Goal: Task Accomplishment & Management: Manage account settings

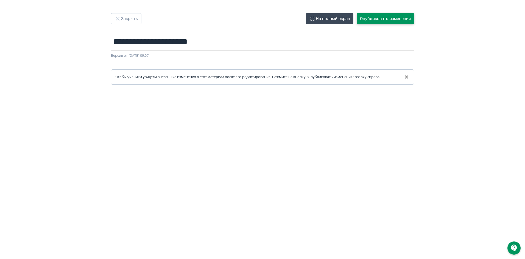
click at [393, 16] on button "Опубликовать изменения" at bounding box center [384, 18] width 57 height 11
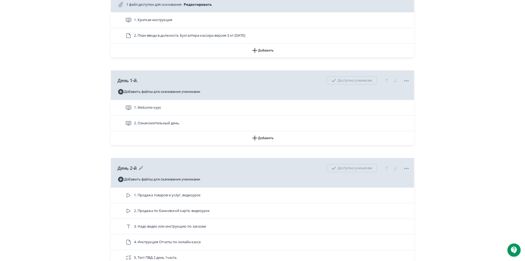
scroll to position [192, 0]
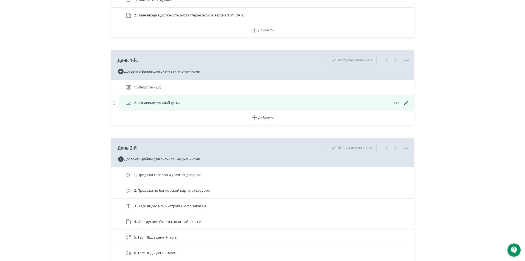
click at [407, 106] on icon at bounding box center [406, 103] width 7 height 7
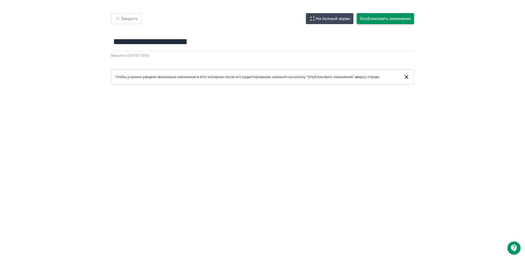
click at [387, 16] on button "Опубликовать изменения" at bounding box center [384, 18] width 57 height 11
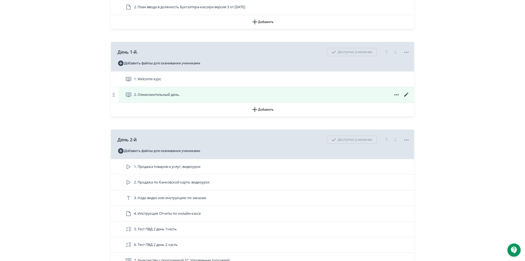
scroll to position [192, 0]
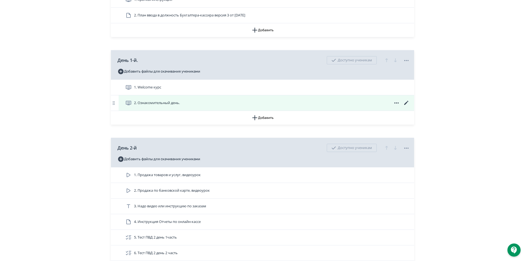
click at [407, 106] on icon at bounding box center [406, 103] width 7 height 7
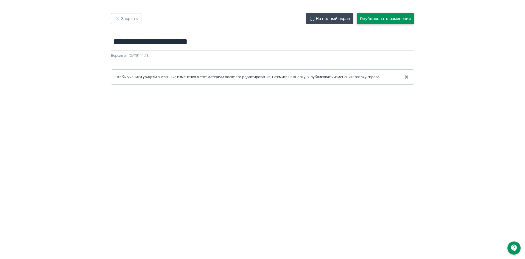
click at [387, 17] on button "Опубликовать изменения" at bounding box center [384, 18] width 57 height 11
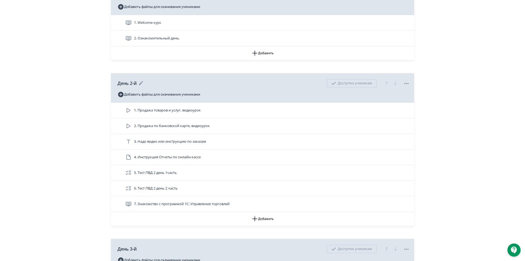
scroll to position [274, 0]
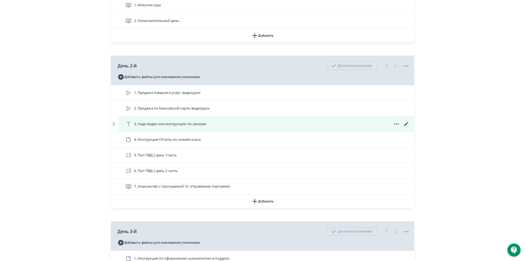
click at [407, 126] on icon at bounding box center [406, 124] width 4 height 4
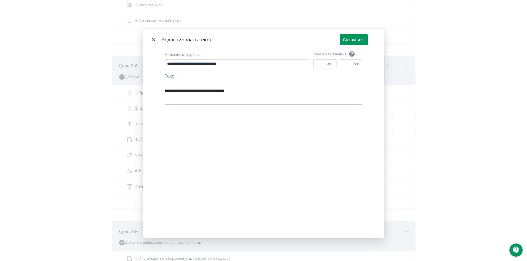
click at [152, 40] on icon "Modal" at bounding box center [154, 40] width 4 height 4
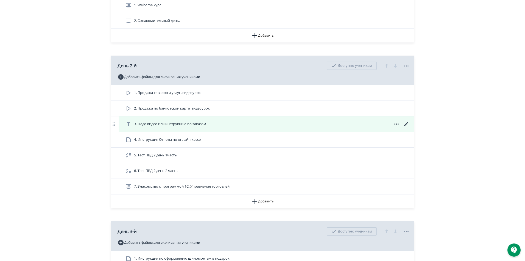
click at [394, 128] on icon at bounding box center [396, 124] width 7 height 7
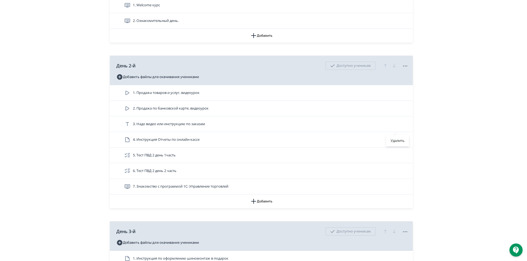
click at [471, 123] on div "Удалить" at bounding box center [263, 130] width 527 height 261
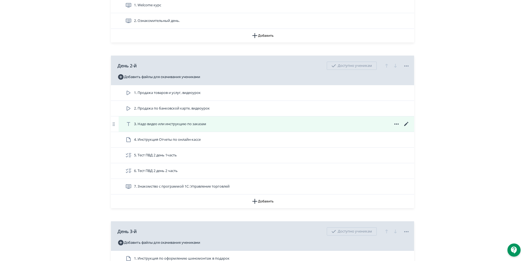
click at [151, 127] on span "3. Надо видео или инструкцию по заказам" at bounding box center [170, 124] width 72 height 5
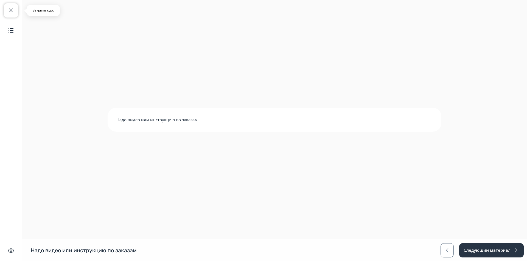
click at [9, 10] on span "button" at bounding box center [11, 10] width 7 height 7
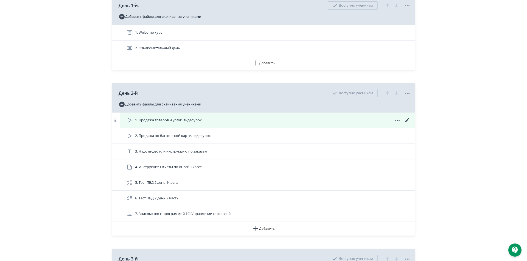
scroll to position [274, 0]
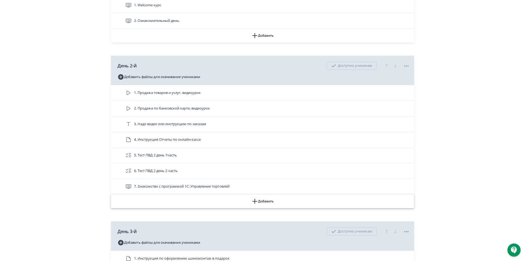
click at [262, 206] on button "Добавить" at bounding box center [262, 202] width 303 height 14
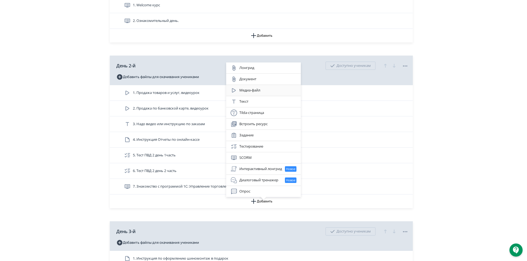
click at [253, 91] on div "Медиа-файл" at bounding box center [263, 90] width 66 height 7
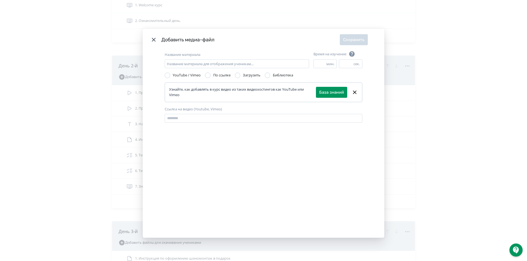
click at [273, 76] on div "Библиотека" at bounding box center [283, 75] width 20 height 5
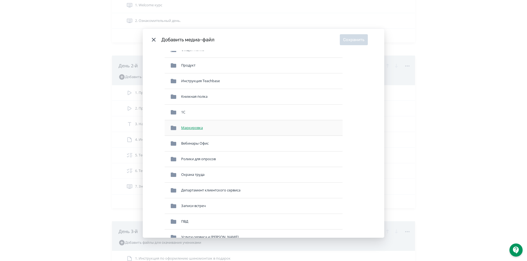
scroll to position [82, 0]
click at [181, 115] on div "1С" at bounding box center [260, 112] width 163 height 10
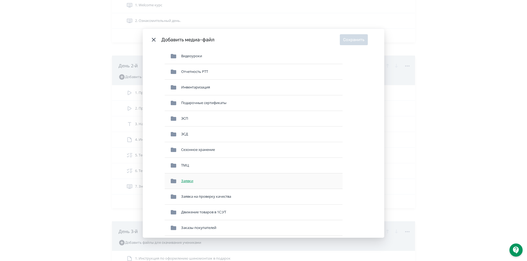
scroll to position [106, 0]
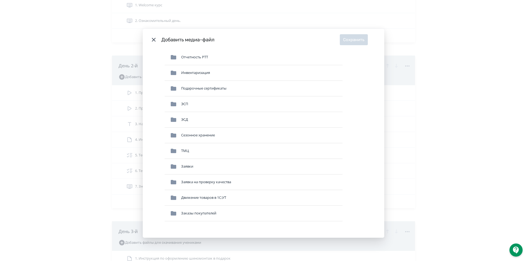
click at [206, 212] on div "Заказы покупателей" at bounding box center [260, 214] width 163 height 10
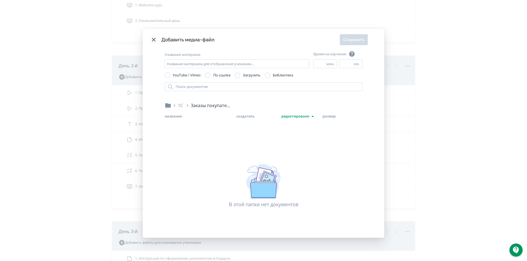
click at [267, 78] on div "Modal" at bounding box center [267, 75] width 5 height 5
click at [197, 86] on input "Modal" at bounding box center [264, 87] width 198 height 9
click at [181, 105] on div "1С" at bounding box center [180, 105] width 5 height 7
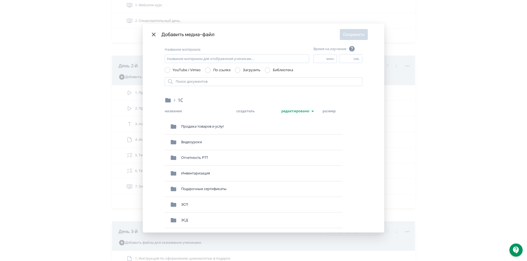
click at [169, 101] on icon "Modal" at bounding box center [167, 100] width 5 height 4
click at [268, 69] on div "Modal" at bounding box center [267, 69] width 5 height 5
click at [235, 84] on input "Modal" at bounding box center [264, 81] width 198 height 9
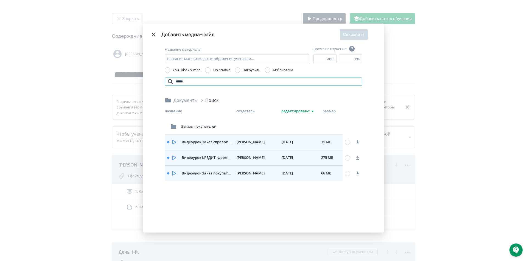
type input "*****"
click at [153, 37] on icon "Modal" at bounding box center [153, 34] width 7 height 7
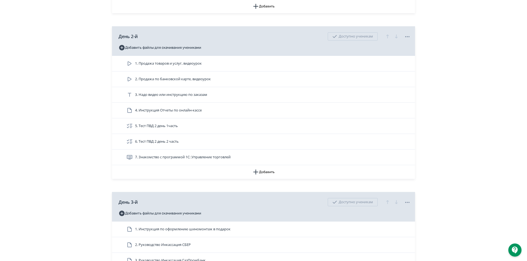
scroll to position [302, 0]
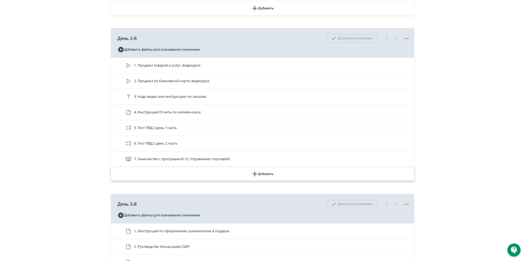
click at [259, 178] on button "Добавить" at bounding box center [262, 174] width 303 height 14
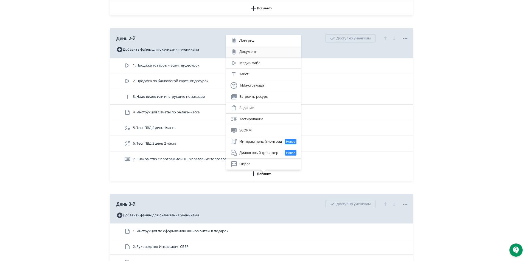
click at [261, 47] on div "Документ" at bounding box center [263, 51] width 75 height 11
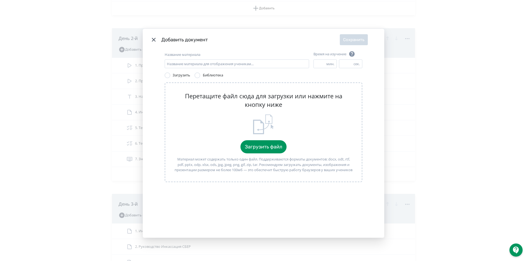
click at [216, 77] on div "Библиотека" at bounding box center [213, 75] width 20 height 5
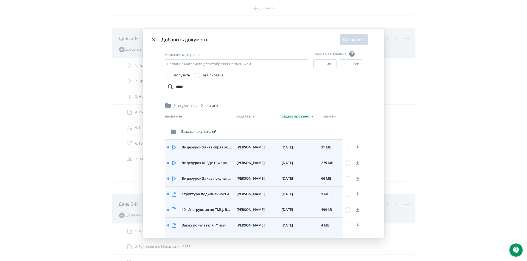
click at [207, 88] on input "*****" at bounding box center [264, 87] width 198 height 9
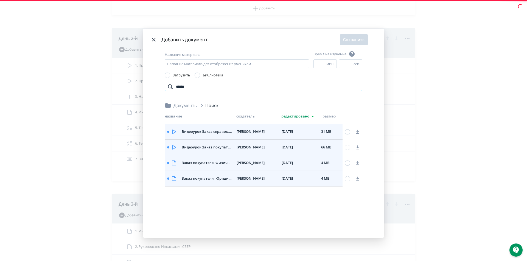
scroll to position [89, 0]
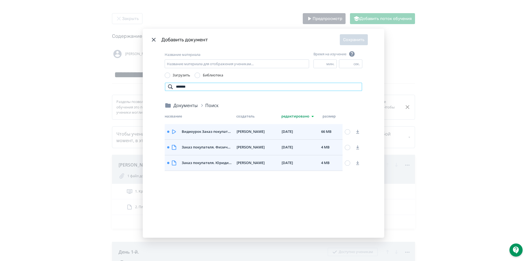
type input "*******"
click at [179, 106] on div "Документы" at bounding box center [184, 105] width 26 height 7
click at [191, 111] on div "Документы Поиск" at bounding box center [264, 107] width 198 height 11
click at [191, 108] on div "Документы" at bounding box center [184, 105] width 26 height 7
drag, startPoint x: 199, startPoint y: 89, endPoint x: 172, endPoint y: 89, distance: 26.6
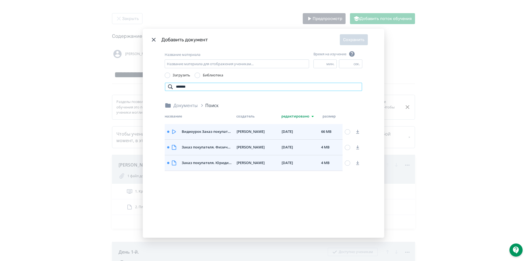
click at [172, 89] on input "*******" at bounding box center [264, 87] width 198 height 9
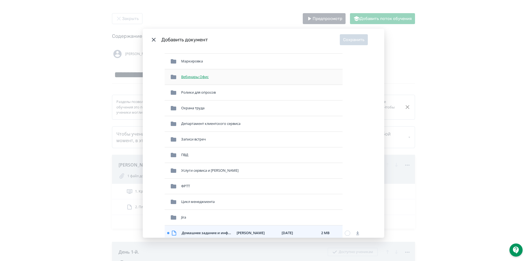
scroll to position [137, 0]
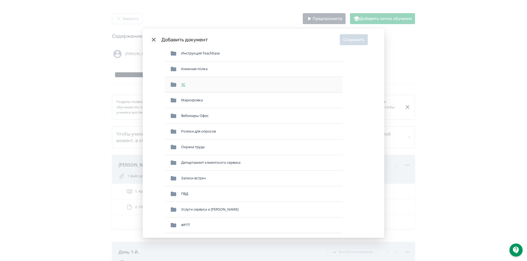
click at [198, 86] on div "1С" at bounding box center [260, 85] width 163 height 10
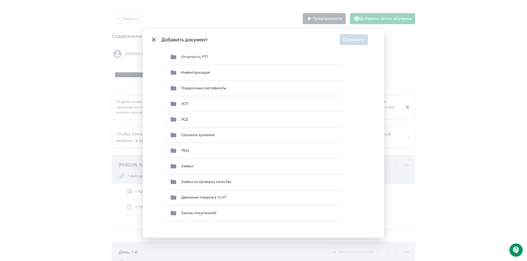
scroll to position [106, 0]
click at [212, 213] on div "Заказы покупателей" at bounding box center [260, 213] width 163 height 10
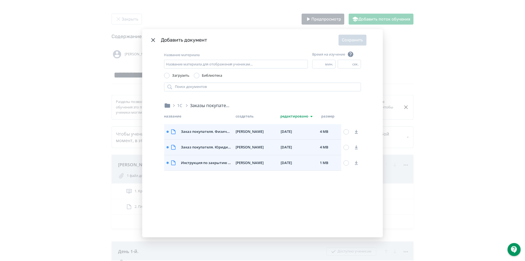
scroll to position [0, 0]
click at [347, 134] on div "Modal" at bounding box center [347, 131] width 5 height 5
click at [346, 149] on div "Modal" at bounding box center [347, 147] width 5 height 5
click at [346, 161] on div "Modal" at bounding box center [347, 163] width 5 height 5
click at [347, 136] on div "Modal" at bounding box center [347, 132] width 11 height 14
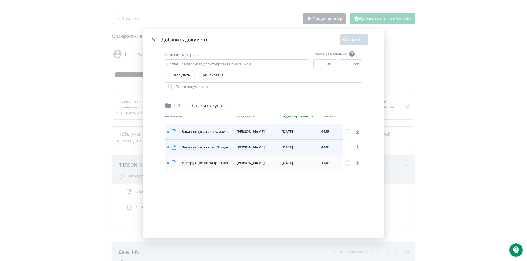
click at [347, 129] on div "Modal" at bounding box center [347, 131] width 5 height 5
click at [192, 64] on input "Название материала" at bounding box center [237, 64] width 144 height 9
type input "**********"
click at [357, 40] on button "Сохранить" at bounding box center [354, 39] width 28 height 11
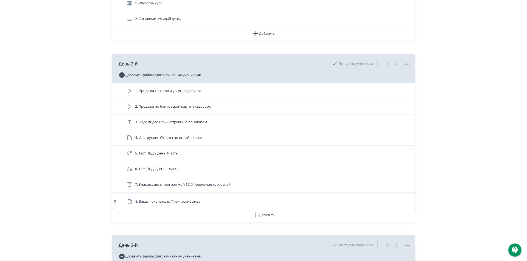
scroll to position [278, 0]
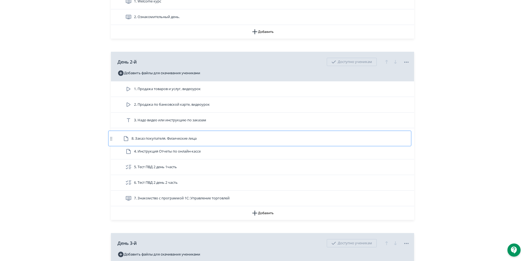
drag, startPoint x: 220, startPoint y: 208, endPoint x: 217, endPoint y: 136, distance: 71.9
click at [217, 136] on div "1. Продажа товаров и услуг, видеоурок 2. Продажа по банковской карте, видеоурок…" at bounding box center [262, 143] width 303 height 125
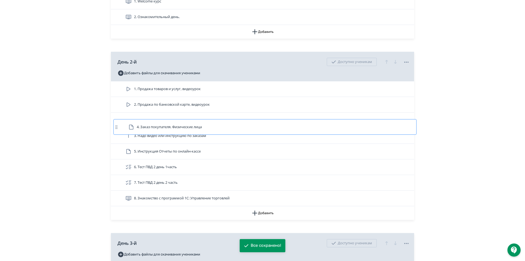
drag, startPoint x: 228, startPoint y: 140, endPoint x: 230, endPoint y: 124, distance: 16.1
click at [230, 124] on div "1. Продажа товаров и услуг, видеоурок 2. Продажа по банковской карте, видеоурок…" at bounding box center [262, 143] width 303 height 125
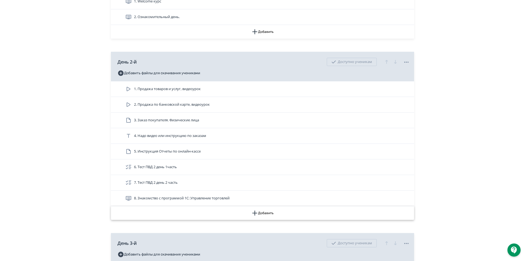
click at [251, 216] on button "Добавить" at bounding box center [262, 214] width 303 height 14
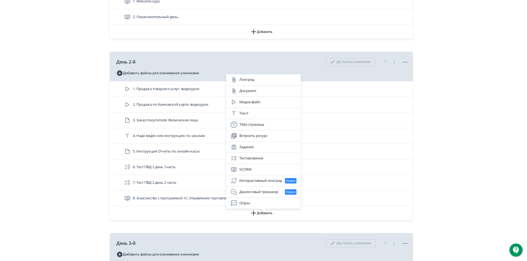
click at [524, 139] on div "Лонгрид Документ Медиа-файл Текст Tilda-страница Встроить ресурс Задание Тестир…" at bounding box center [263, 130] width 527 height 261
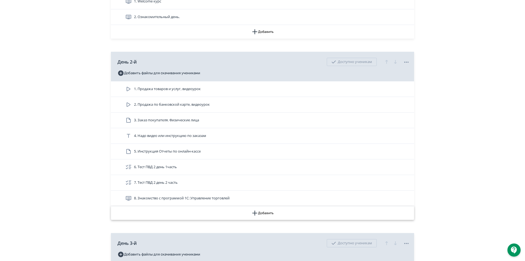
click at [261, 220] on button "Добавить" at bounding box center [262, 214] width 303 height 14
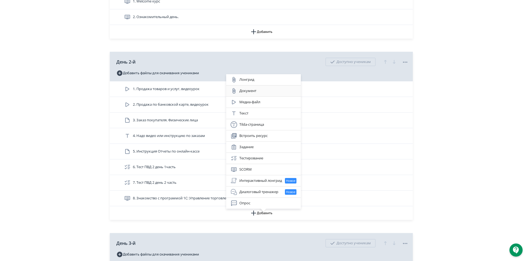
click at [262, 92] on div "Документ" at bounding box center [263, 91] width 66 height 7
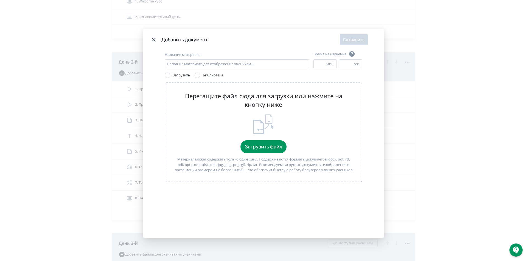
click at [211, 76] on div "Библиотека" at bounding box center [213, 75] width 20 height 5
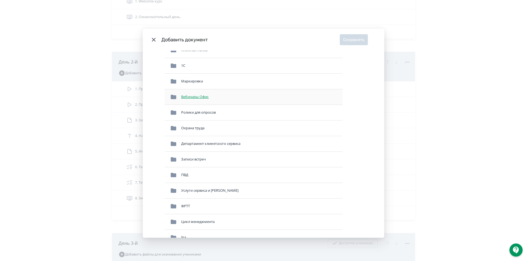
scroll to position [57, 0]
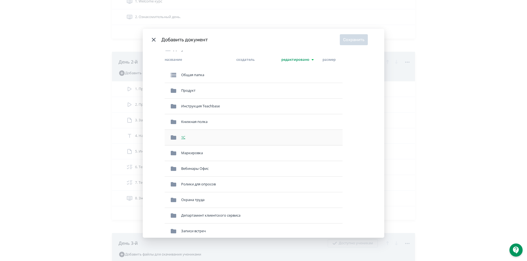
click at [186, 136] on div "1С" at bounding box center [260, 138] width 163 height 10
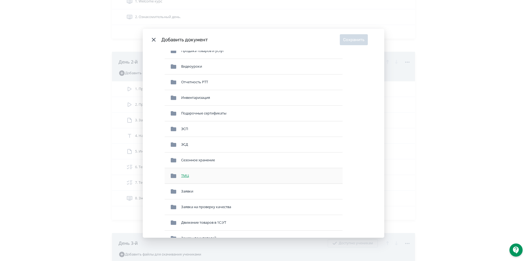
scroll to position [106, 0]
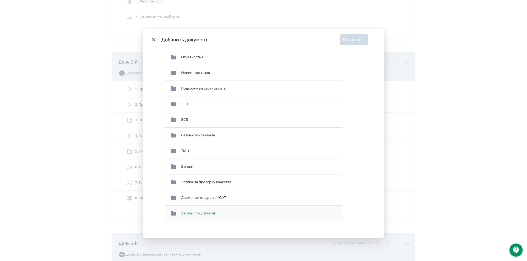
click at [191, 216] on div "Заказы покупателей" at bounding box center [260, 214] width 163 height 10
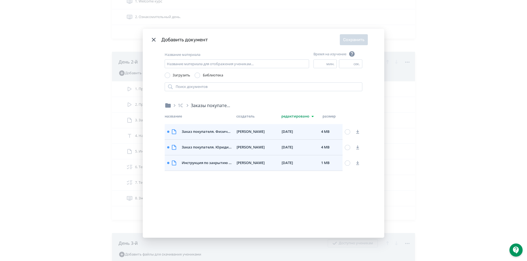
click at [347, 164] on div "Modal" at bounding box center [347, 163] width 5 height 5
click at [197, 63] on input "Название материала" at bounding box center [237, 64] width 144 height 9
type input "**********"
click at [359, 39] on button "Сохранить" at bounding box center [354, 39] width 28 height 11
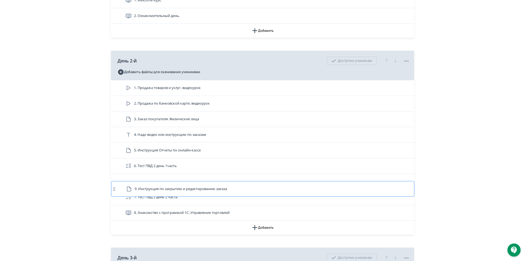
scroll to position [280, 0]
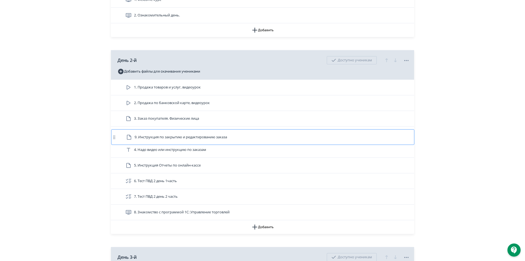
drag, startPoint x: 219, startPoint y: 220, endPoint x: 220, endPoint y: 136, distance: 83.7
click at [220, 136] on div "1. Продажа товаров и услуг, видеоурок 2. Продажа по банковской карте, видеоурок…" at bounding box center [262, 150] width 303 height 141
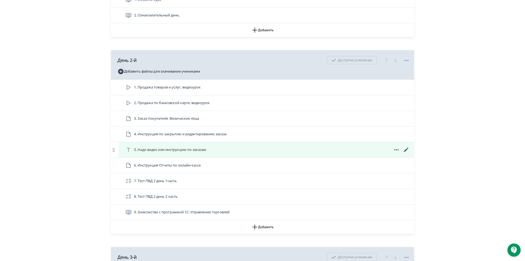
click at [396, 151] on icon at bounding box center [396, 150] width 4 height 1
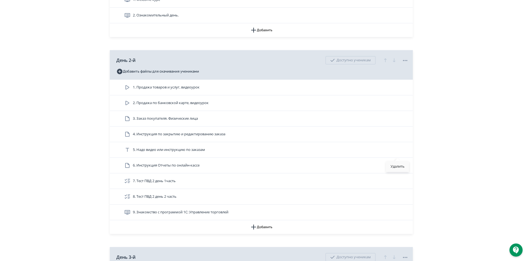
click at [398, 167] on div "Удалить" at bounding box center [397, 166] width 23 height 11
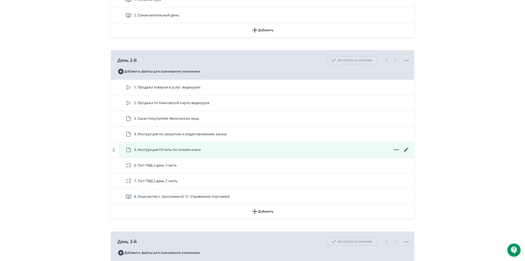
click at [407, 152] on icon at bounding box center [406, 150] width 4 height 4
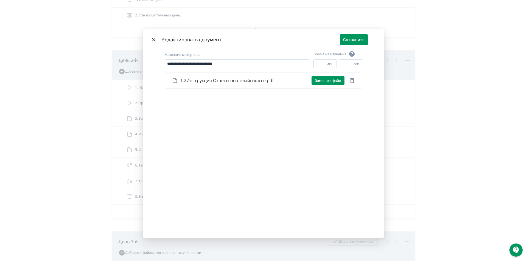
click at [154, 40] on icon "Modal" at bounding box center [153, 39] width 7 height 7
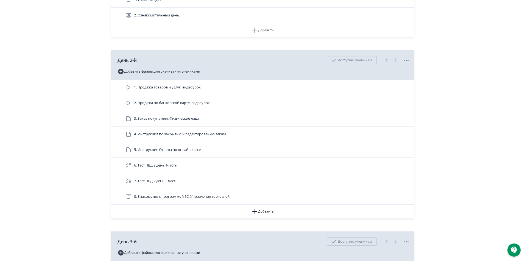
click at [218, 200] on span "8. Знакомство с программой 1С: Управление торговлей" at bounding box center [181, 196] width 95 height 5
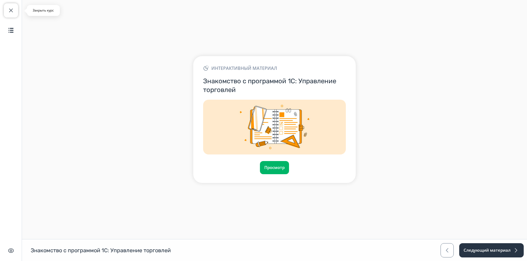
click at [11, 9] on span "button" at bounding box center [11, 10] width 7 height 7
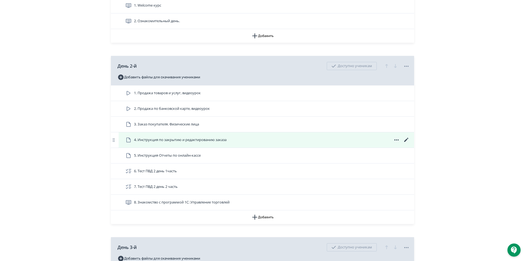
scroll to position [302, 0]
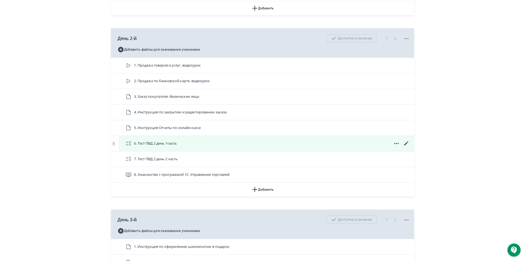
click at [168, 146] on span "6. Тест ПВД 2 день 1часть" at bounding box center [155, 143] width 43 height 5
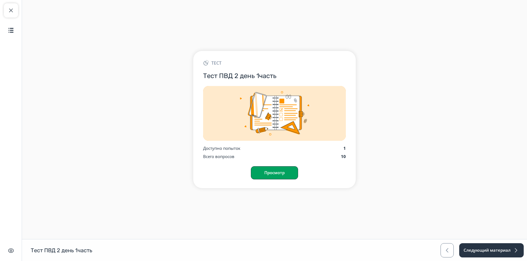
click at [273, 171] on button "Просмотр" at bounding box center [274, 173] width 47 height 13
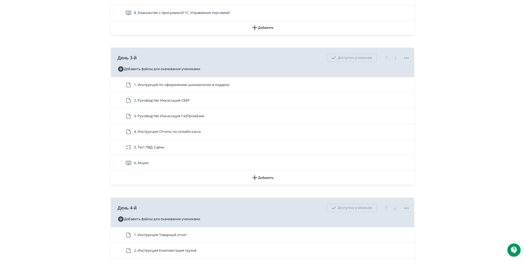
scroll to position [466, 0]
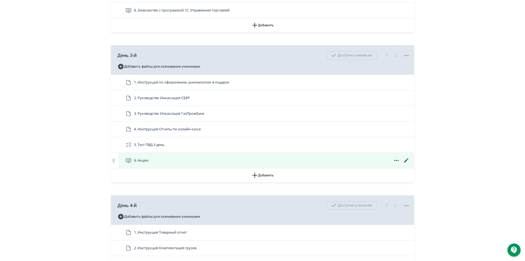
click at [138, 163] on span "6. Акции." at bounding box center [141, 160] width 15 height 5
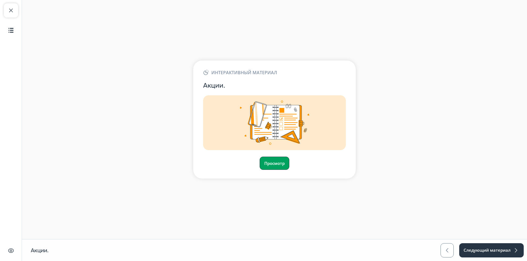
click at [271, 164] on button "Просмотр" at bounding box center [275, 163] width 30 height 13
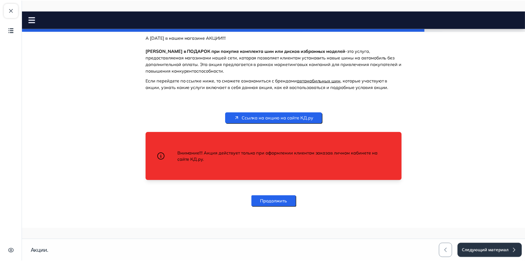
scroll to position [155, 0]
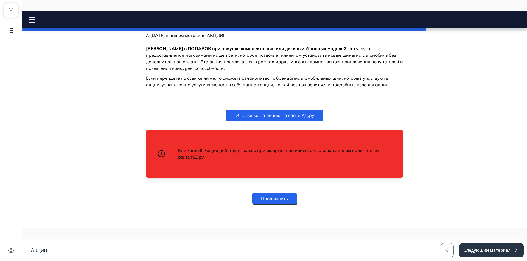
click at [18, 11] on div "Закрыть курс Содержание Скрыть интерфейс" at bounding box center [11, 130] width 22 height 261
click at [15, 11] on button "Закрыть курс" at bounding box center [11, 10] width 14 height 14
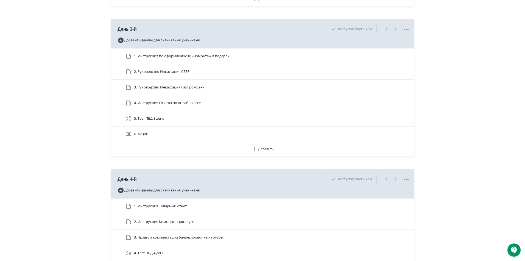
scroll to position [576, 0]
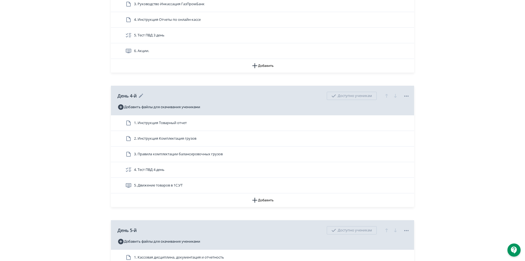
click at [407, 100] on icon at bounding box center [406, 96] width 7 height 7
click at [465, 88] on div "Удалить Снять с публикации" at bounding box center [263, 130] width 527 height 261
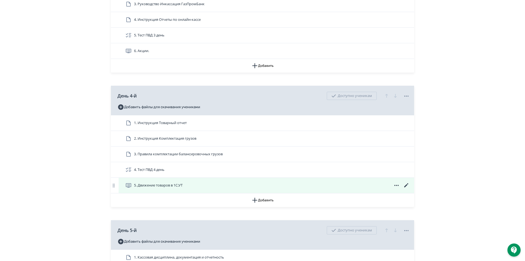
click at [406, 188] on icon at bounding box center [406, 186] width 4 height 4
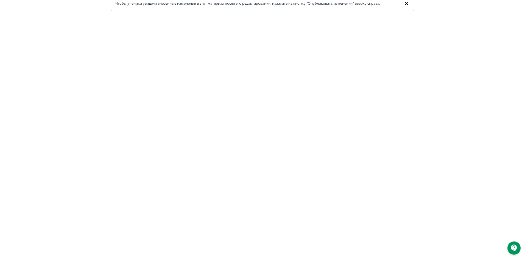
scroll to position [83, 0]
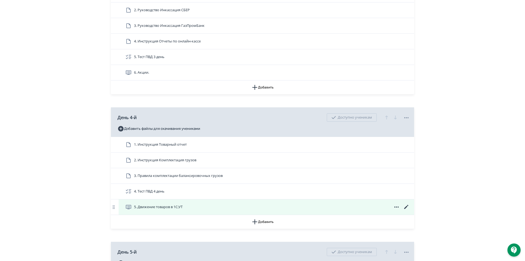
scroll to position [631, 0]
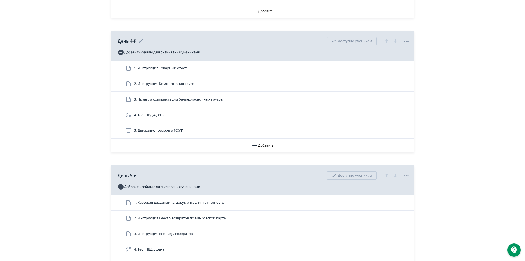
click at [407, 45] on icon at bounding box center [406, 41] width 7 height 7
click at [487, 47] on div "Удалить Снять с публикации" at bounding box center [263, 130] width 527 height 261
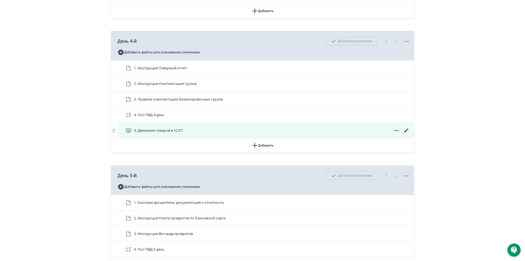
click at [405, 133] on icon at bounding box center [406, 131] width 4 height 4
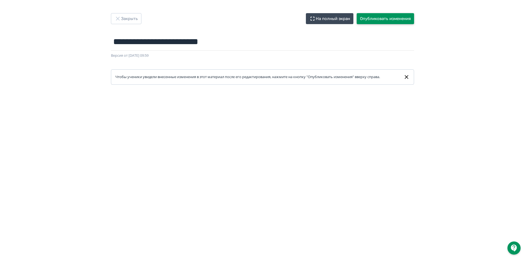
click at [378, 17] on button "Опубликовать изменения" at bounding box center [384, 18] width 57 height 11
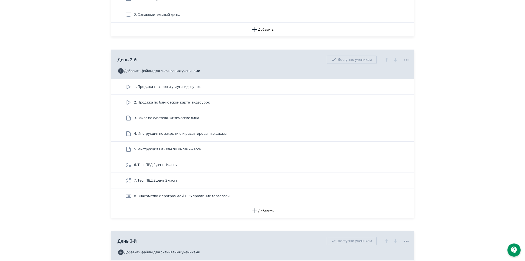
scroll to position [274, 0]
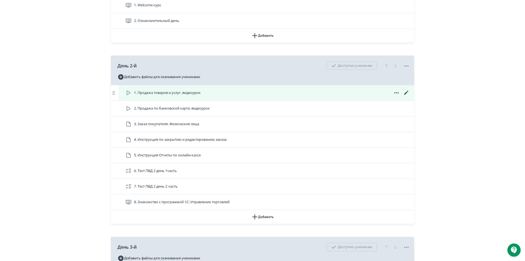
click at [405, 96] on icon at bounding box center [406, 93] width 7 height 7
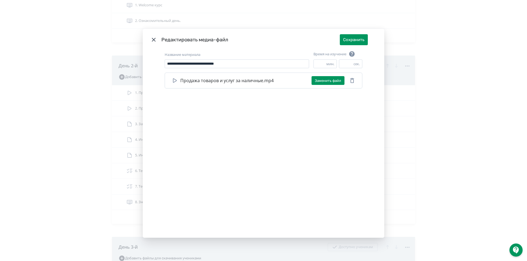
click at [154, 39] on icon "Modal" at bounding box center [153, 39] width 7 height 7
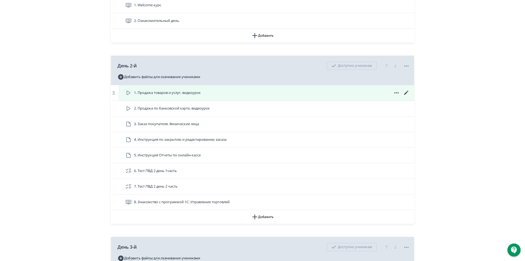
click at [408, 96] on icon at bounding box center [406, 93] width 7 height 7
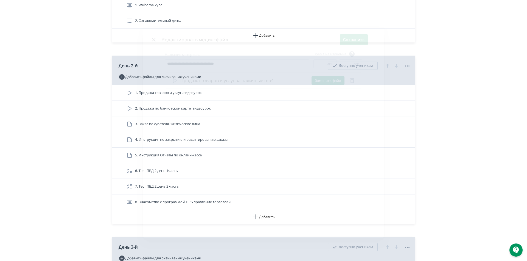
click at [151, 40] on icon "Modal" at bounding box center [153, 39] width 7 height 7
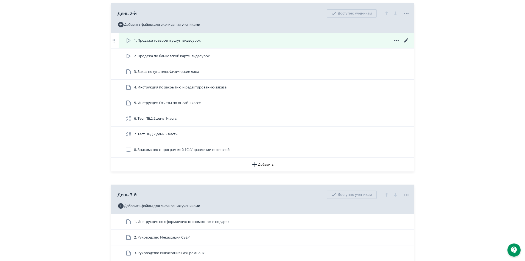
scroll to position [329, 0]
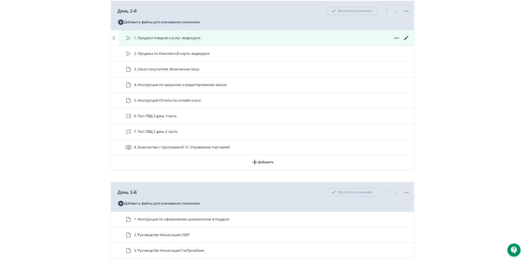
click at [407, 41] on icon at bounding box center [406, 38] width 7 height 7
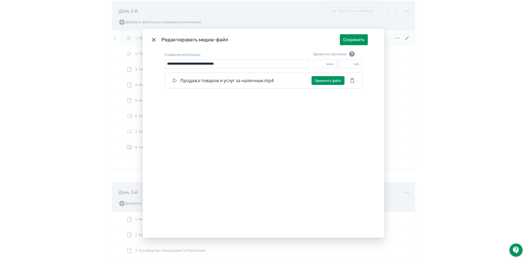
click at [152, 41] on icon "Modal" at bounding box center [153, 39] width 7 height 7
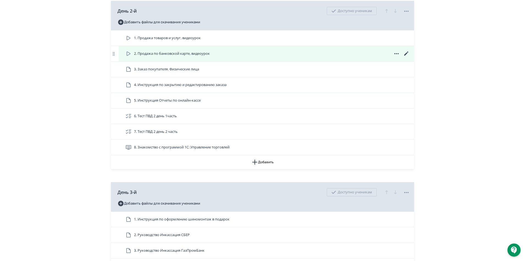
click at [396, 57] on icon at bounding box center [396, 53] width 7 height 7
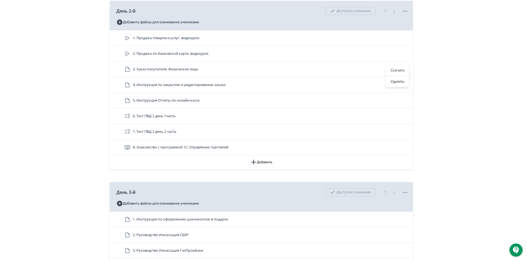
click at [468, 61] on div "Скачать Удалить" at bounding box center [263, 130] width 527 height 261
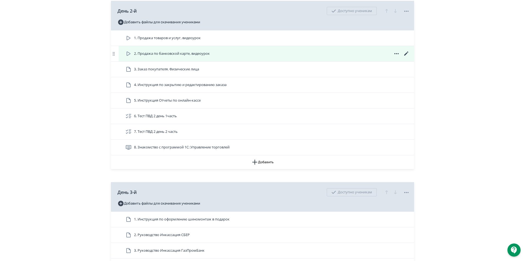
click at [409, 57] on icon at bounding box center [406, 53] width 7 height 7
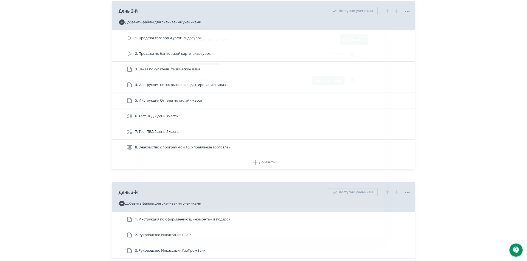
click at [154, 39] on icon "Modal" at bounding box center [154, 40] width 4 height 4
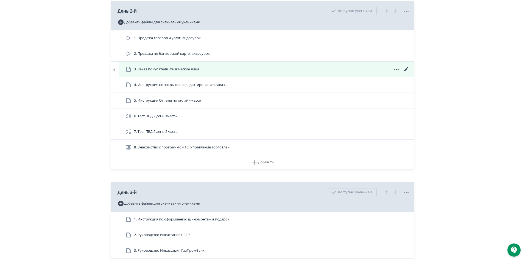
click at [403, 73] on icon at bounding box center [406, 69] width 7 height 7
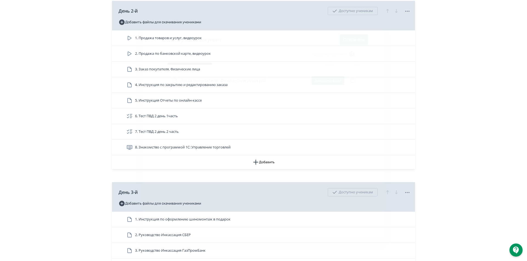
click at [147, 38] on header "Редактировать документ Сохранить" at bounding box center [263, 40] width 241 height 22
click at [147, 39] on header "Редактировать документ Сохранить" at bounding box center [263, 40] width 241 height 22
click at [151, 40] on icon "Modal" at bounding box center [153, 39] width 7 height 7
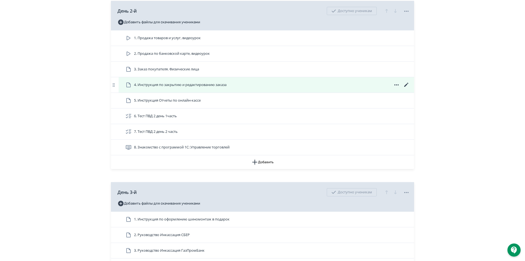
click at [404, 88] on icon at bounding box center [406, 85] width 7 height 7
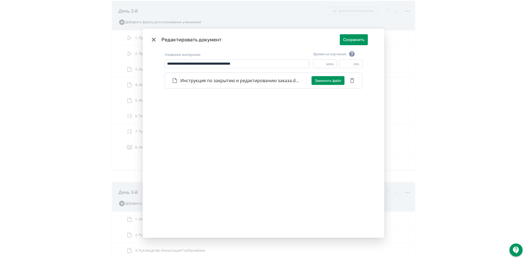
click at [151, 40] on icon "Modal" at bounding box center [153, 39] width 7 height 7
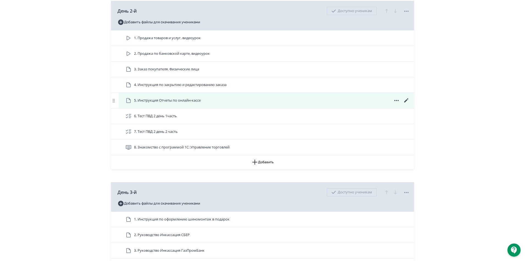
click at [406, 103] on icon at bounding box center [406, 100] width 4 height 4
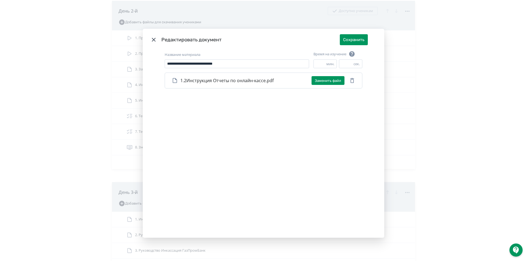
click at [156, 40] on icon "Modal" at bounding box center [153, 39] width 7 height 7
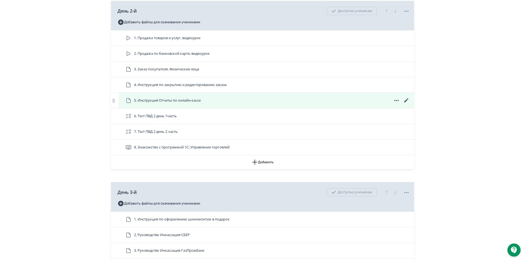
click at [180, 103] on span "5. Инструкция Отчеты по онлайн-кассе" at bounding box center [167, 100] width 67 height 5
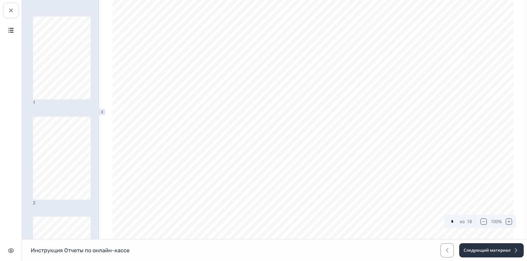
scroll to position [631, 0]
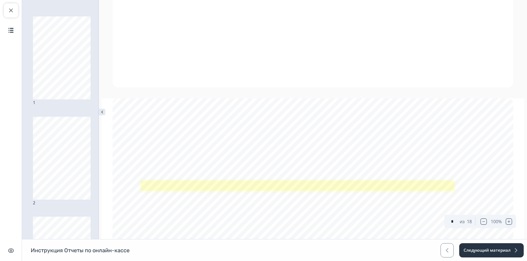
type input "*"
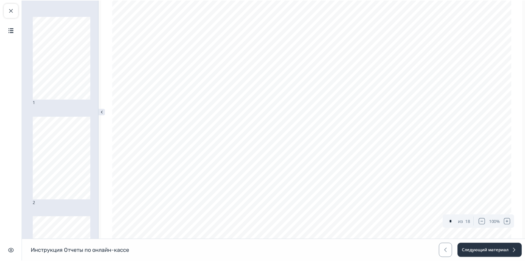
scroll to position [82, 0]
click at [10, 10] on span "button" at bounding box center [11, 10] width 7 height 7
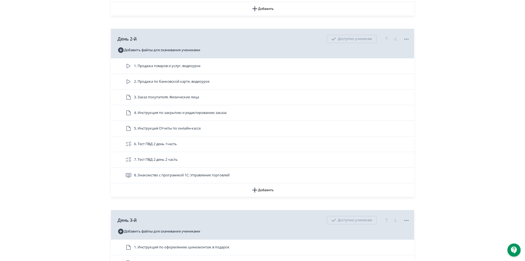
scroll to position [302, 0]
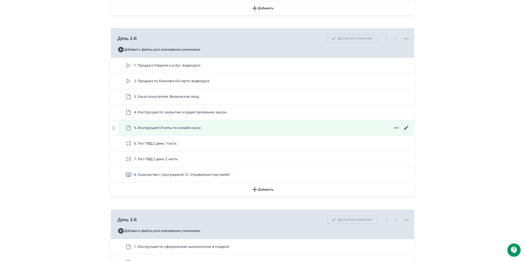
click at [397, 131] on icon at bounding box center [396, 128] width 7 height 7
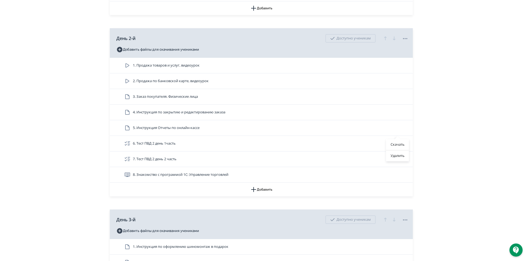
click at [481, 120] on div "Скачать Удалить" at bounding box center [263, 130] width 527 height 261
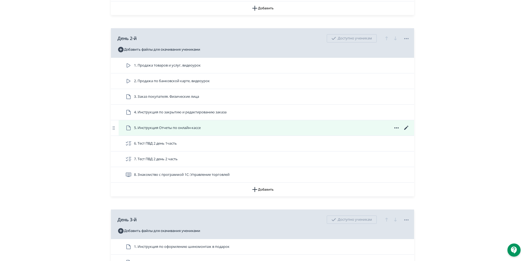
click at [405, 131] on icon at bounding box center [406, 128] width 7 height 7
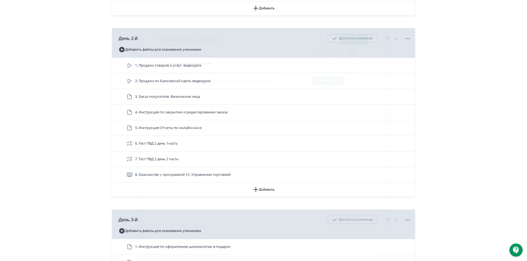
click at [152, 38] on icon "Modal" at bounding box center [154, 40] width 4 height 4
click at [405, 165] on div "1. Продажа товаров и услуг, видеоурок 2. Продажа по банковской карте, видеоурок…" at bounding box center [262, 120] width 303 height 125
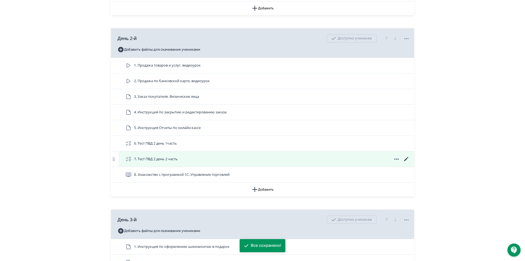
click at [405, 161] on icon at bounding box center [406, 159] width 4 height 4
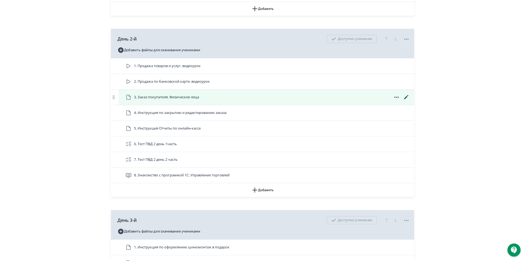
scroll to position [302, 0]
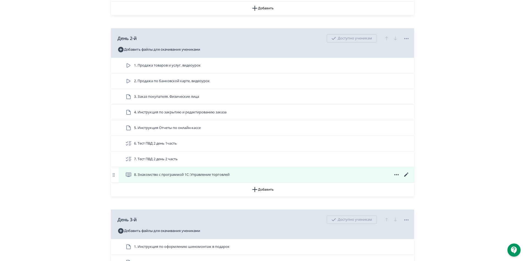
click at [405, 178] on icon at bounding box center [406, 175] width 7 height 7
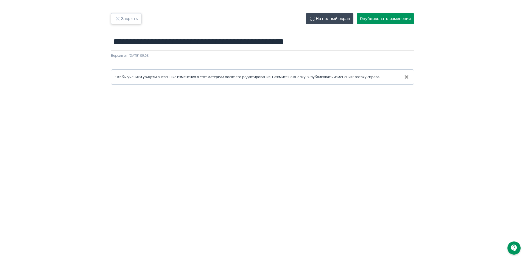
click at [121, 19] on icon "button" at bounding box center [117, 18] width 7 height 7
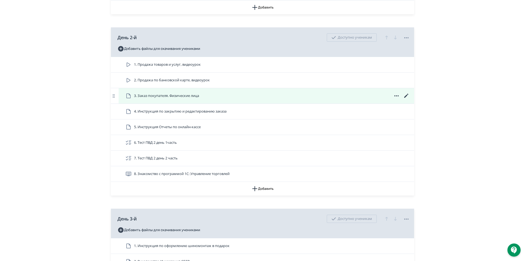
scroll to position [302, 0]
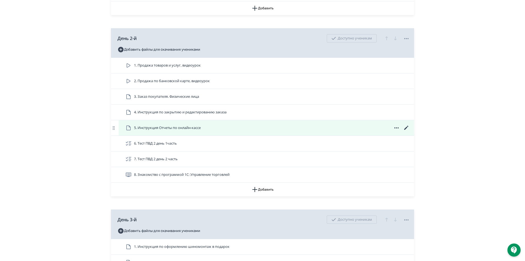
click at [406, 131] on icon at bounding box center [406, 128] width 7 height 7
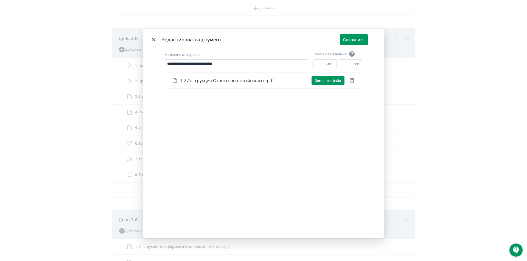
click at [152, 42] on icon "Modal" at bounding box center [153, 39] width 7 height 7
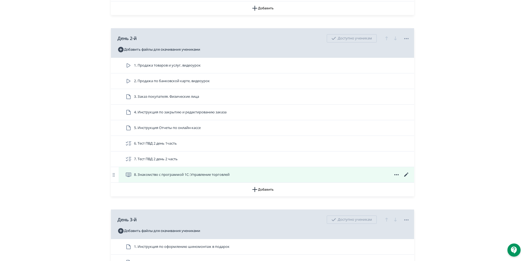
click at [407, 178] on icon at bounding box center [406, 175] width 7 height 7
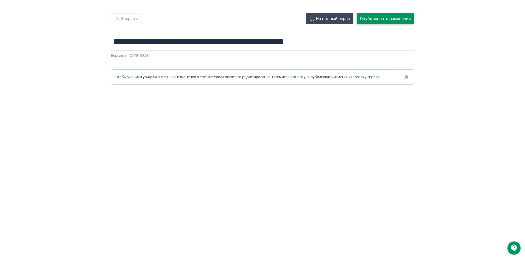
click at [390, 18] on button "Опубликовать изменения" at bounding box center [384, 18] width 57 height 11
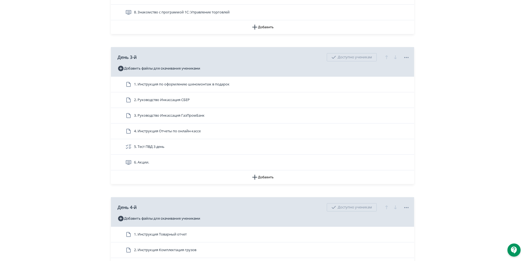
scroll to position [466, 0]
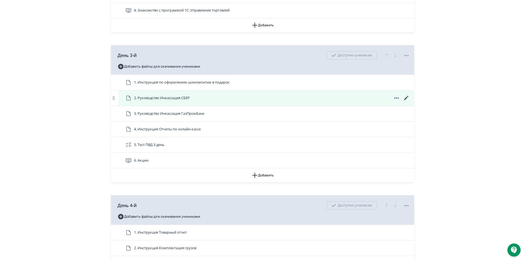
click at [407, 102] on icon at bounding box center [406, 98] width 7 height 7
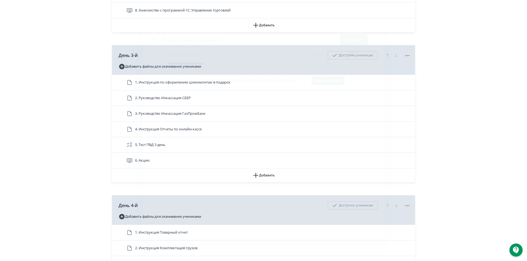
click at [153, 41] on icon "Modal" at bounding box center [154, 40] width 4 height 4
click at [408, 59] on icon at bounding box center [406, 55] width 7 height 7
click at [474, 58] on div "Удалить Снять с публикации" at bounding box center [263, 130] width 527 height 261
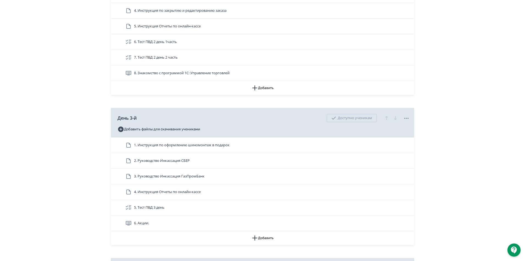
scroll to position [439, 0]
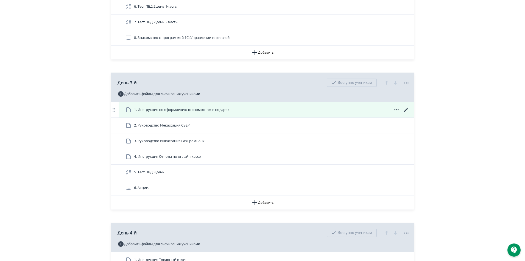
click at [151, 113] on span "1. Инструкция по оформлению шиномонтаж в подарок" at bounding box center [178, 110] width 106 height 7
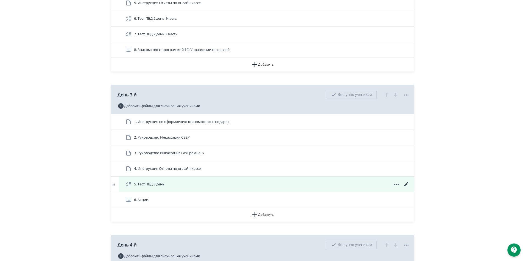
scroll to position [439, 0]
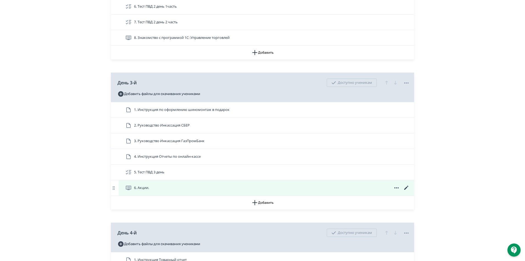
click at [404, 190] on icon at bounding box center [406, 188] width 4 height 4
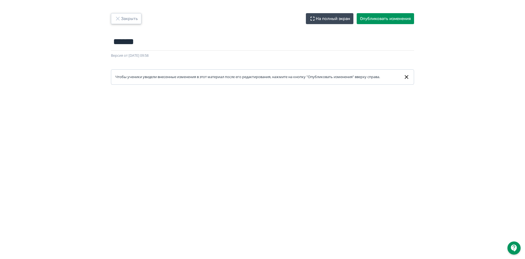
click at [125, 19] on button "Закрыть" at bounding box center [126, 18] width 30 height 11
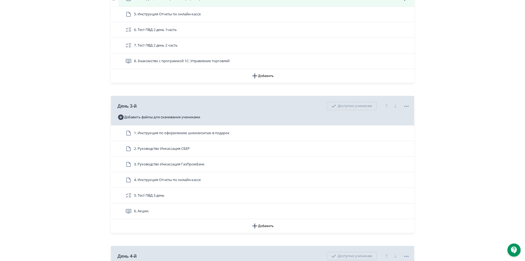
scroll to position [439, 0]
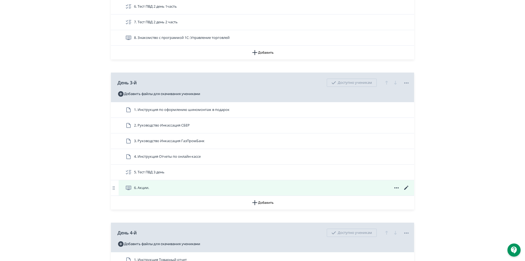
click at [406, 190] on icon at bounding box center [406, 188] width 4 height 4
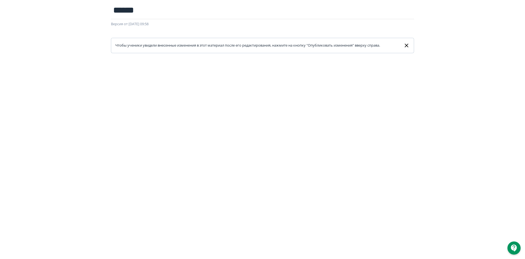
scroll to position [29, 0]
